Goal: Transaction & Acquisition: Download file/media

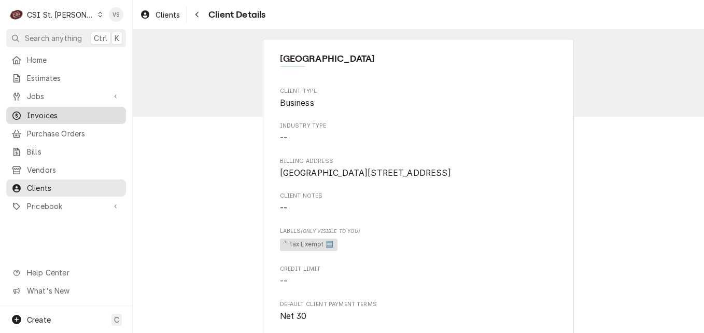
click at [44, 110] on span "Invoices" at bounding box center [74, 115] width 94 height 11
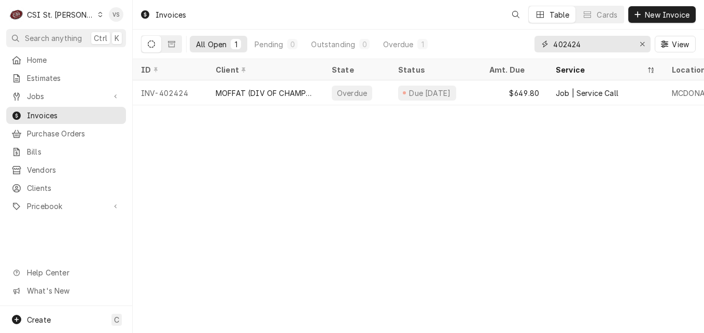
drag, startPoint x: 563, startPoint y: 46, endPoint x: 537, endPoint y: 47, distance: 26.4
click at [538, 47] on div "402424" at bounding box center [592, 44] width 116 height 17
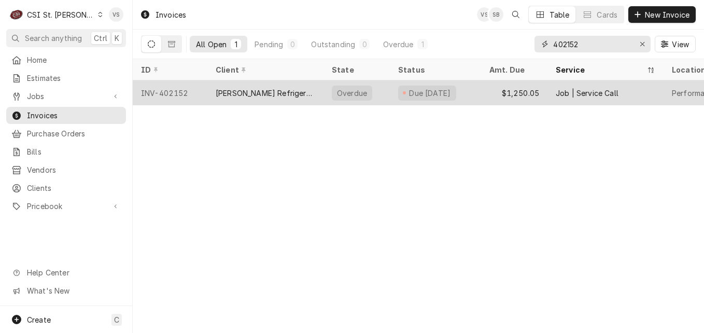
type input "402152"
click at [248, 89] on div "[PERSON_NAME] Refrigeration, Inc." at bounding box center [265, 93] width 99 height 11
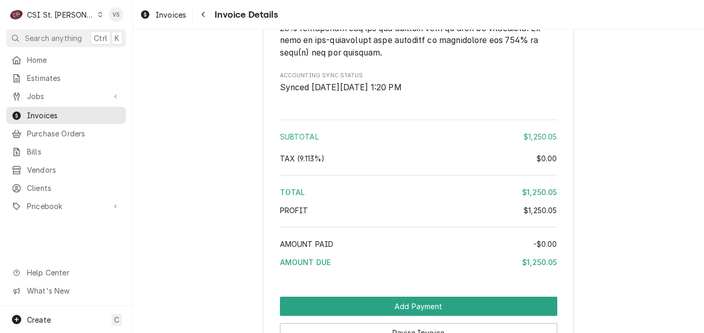
scroll to position [2224, 0]
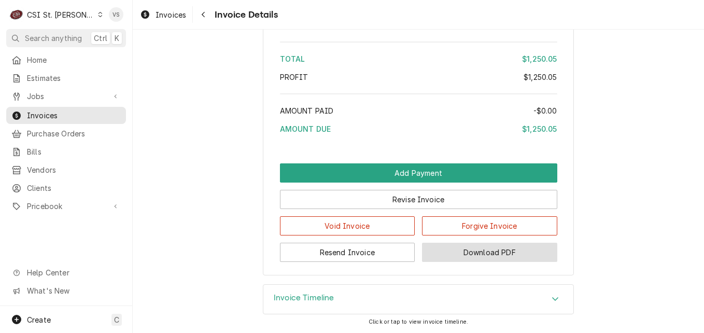
click at [487, 248] on button "Download PDF" at bounding box center [489, 252] width 135 height 19
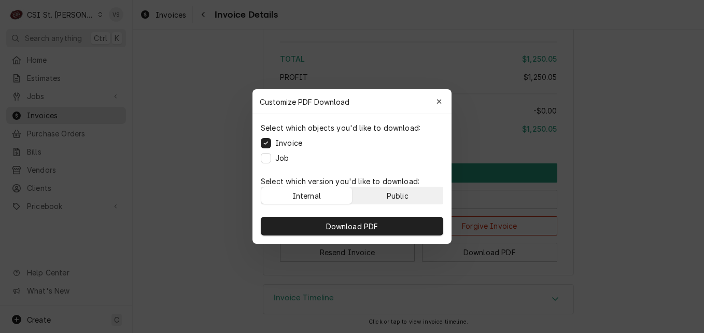
click at [403, 197] on div "Public" at bounding box center [398, 195] width 22 height 11
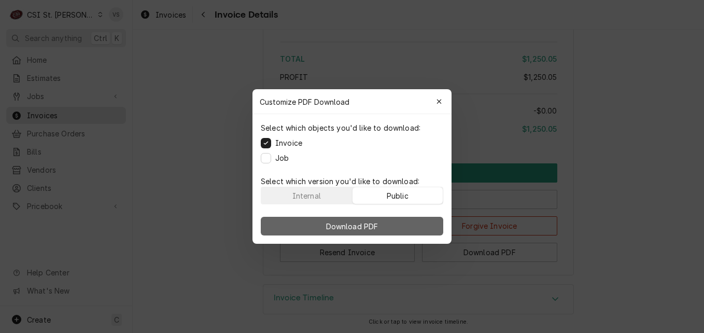
click at [404, 225] on button "Download PDF" at bounding box center [352, 226] width 182 height 19
